Goal: Find specific page/section: Find specific page/section

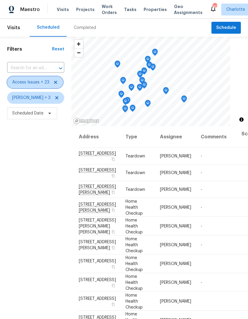
click at [56, 81] on icon at bounding box center [55, 82] width 5 height 5
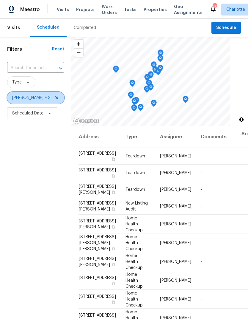
click at [55, 100] on icon at bounding box center [57, 97] width 5 height 5
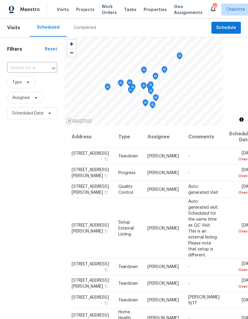
click at [83, 7] on span "Projects" at bounding box center [85, 10] width 18 height 6
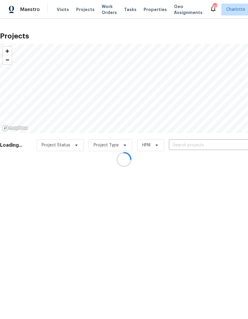
click at [197, 148] on div at bounding box center [124, 159] width 248 height 319
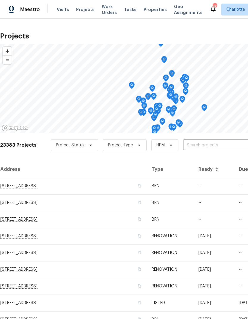
click at [212, 146] on input "text" at bounding box center [218, 145] width 68 height 9
type input "901 wat"
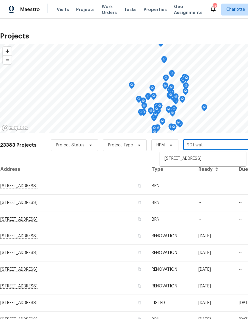
click at [217, 162] on li "[STREET_ADDRESS]" at bounding box center [203, 159] width 87 height 10
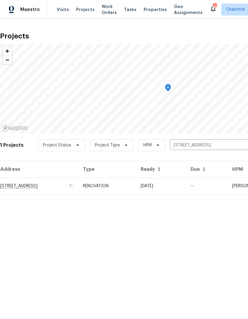
click at [50, 186] on td "[STREET_ADDRESS]" at bounding box center [39, 186] width 78 height 17
